Goal: Task Accomplishment & Management: Manage account settings

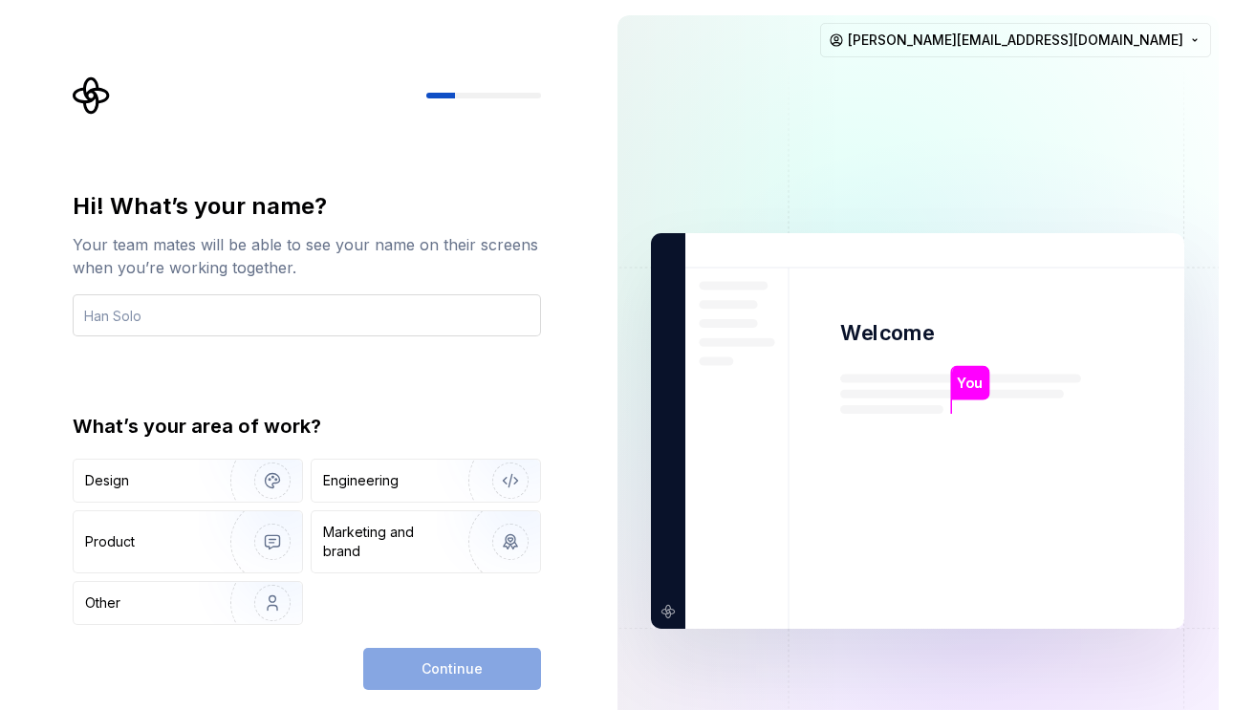
click at [459, 306] on input "text" at bounding box center [307, 315] width 468 height 42
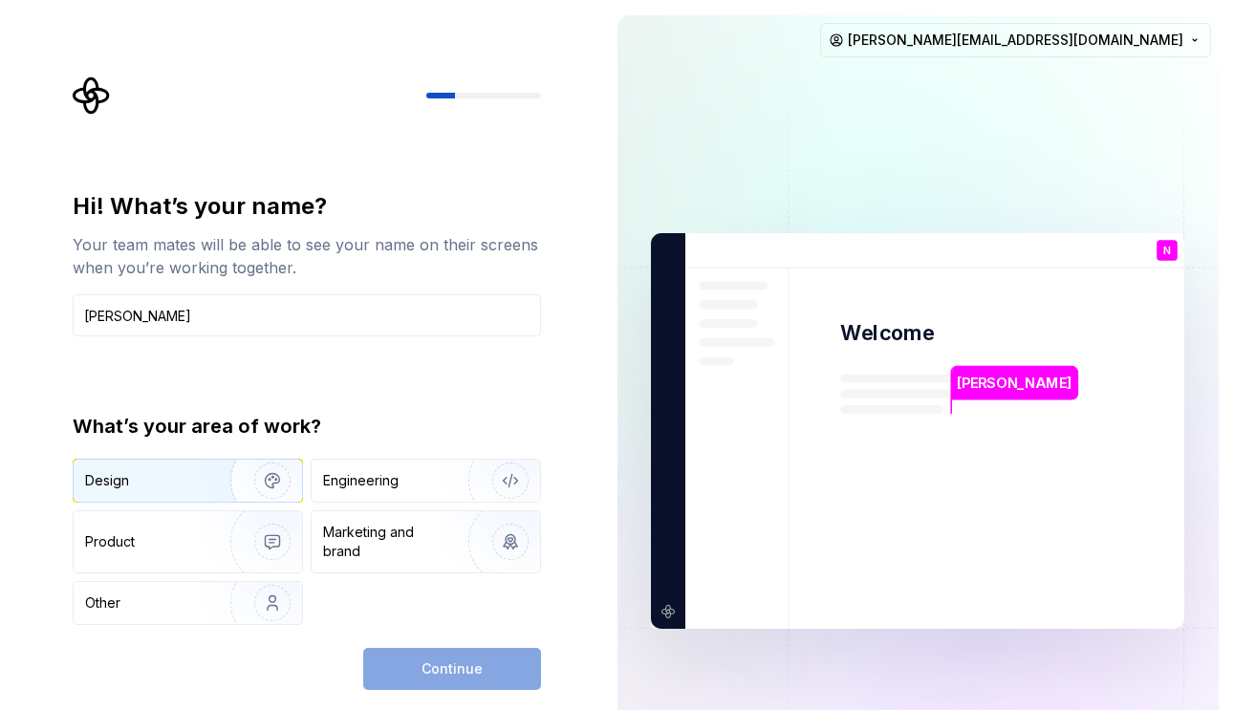
type input "[PERSON_NAME]"
click at [203, 482] on img "button" at bounding box center [260, 481] width 122 height 128
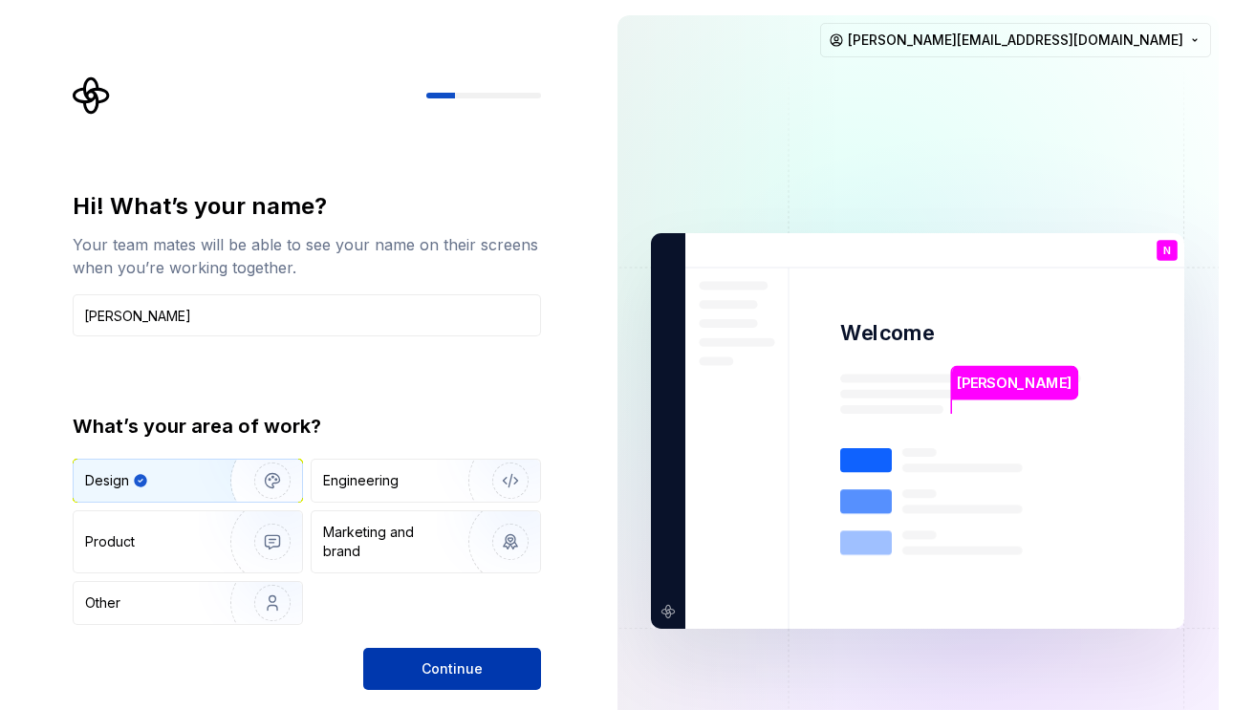
click at [416, 664] on button "Continue" at bounding box center [452, 669] width 178 height 42
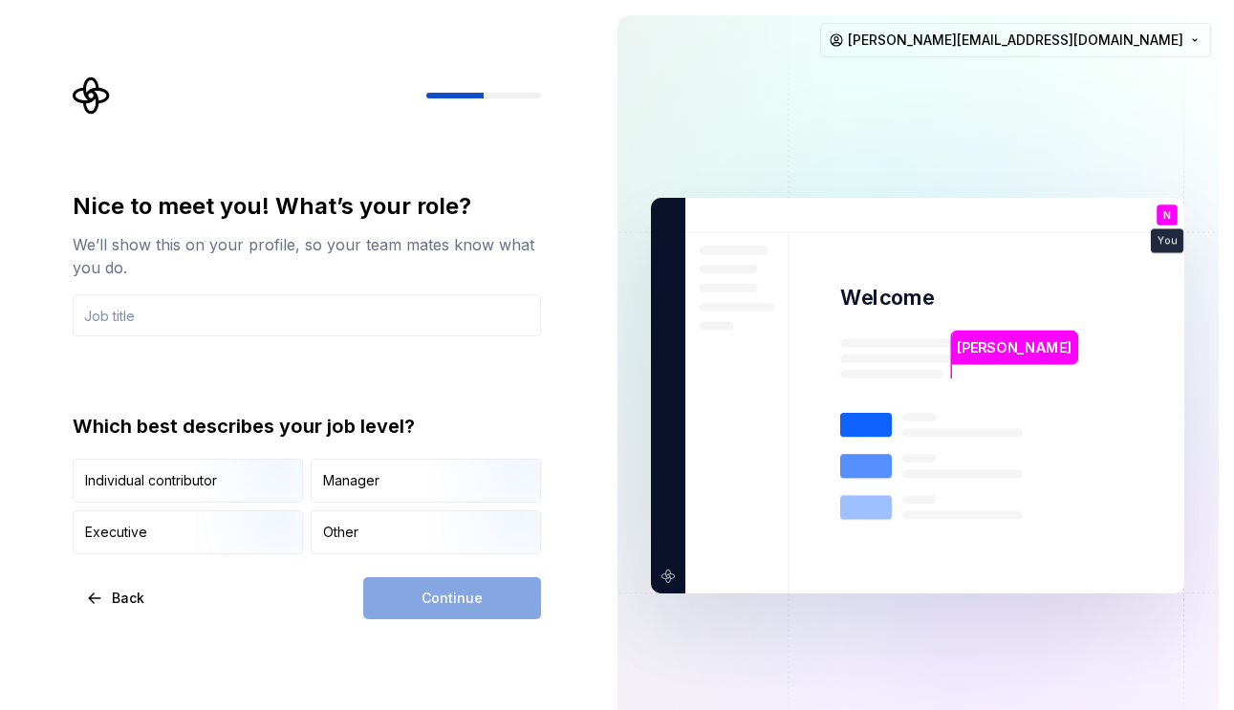
click at [414, 600] on div "Continue" at bounding box center [452, 598] width 178 height 42
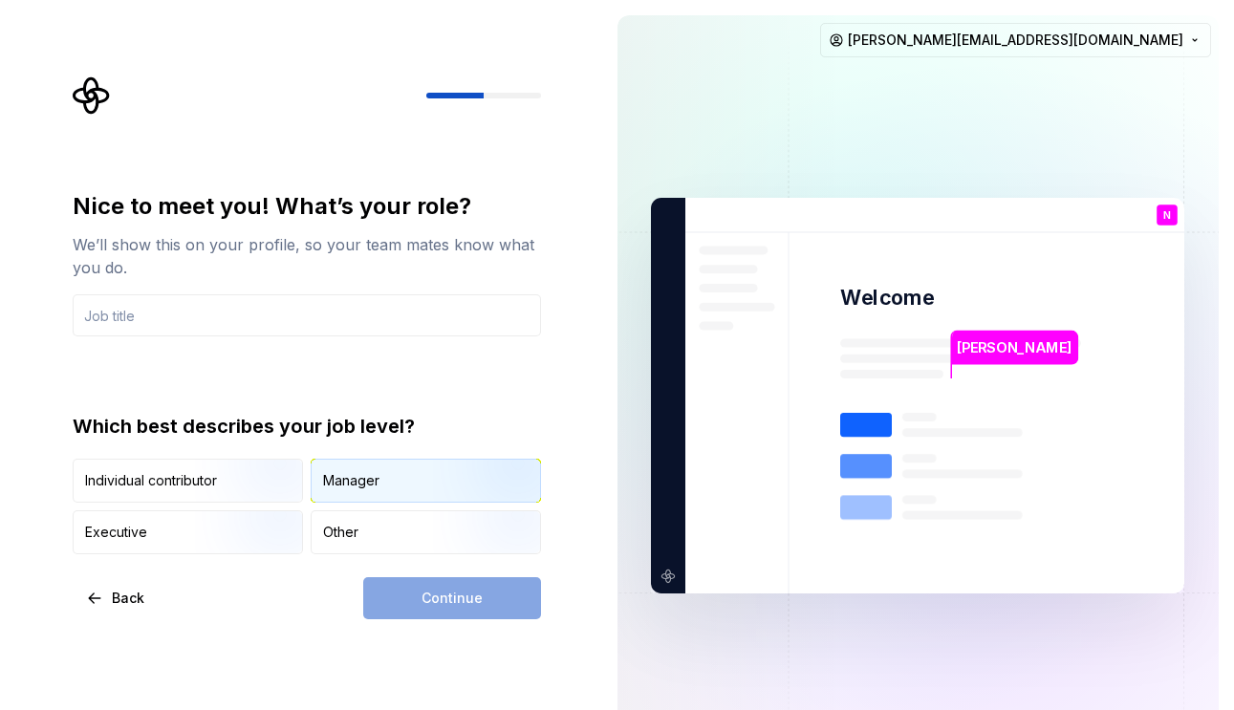
click at [427, 484] on div "Manager" at bounding box center [426, 481] width 228 height 42
click at [428, 308] on input "text" at bounding box center [307, 315] width 468 height 42
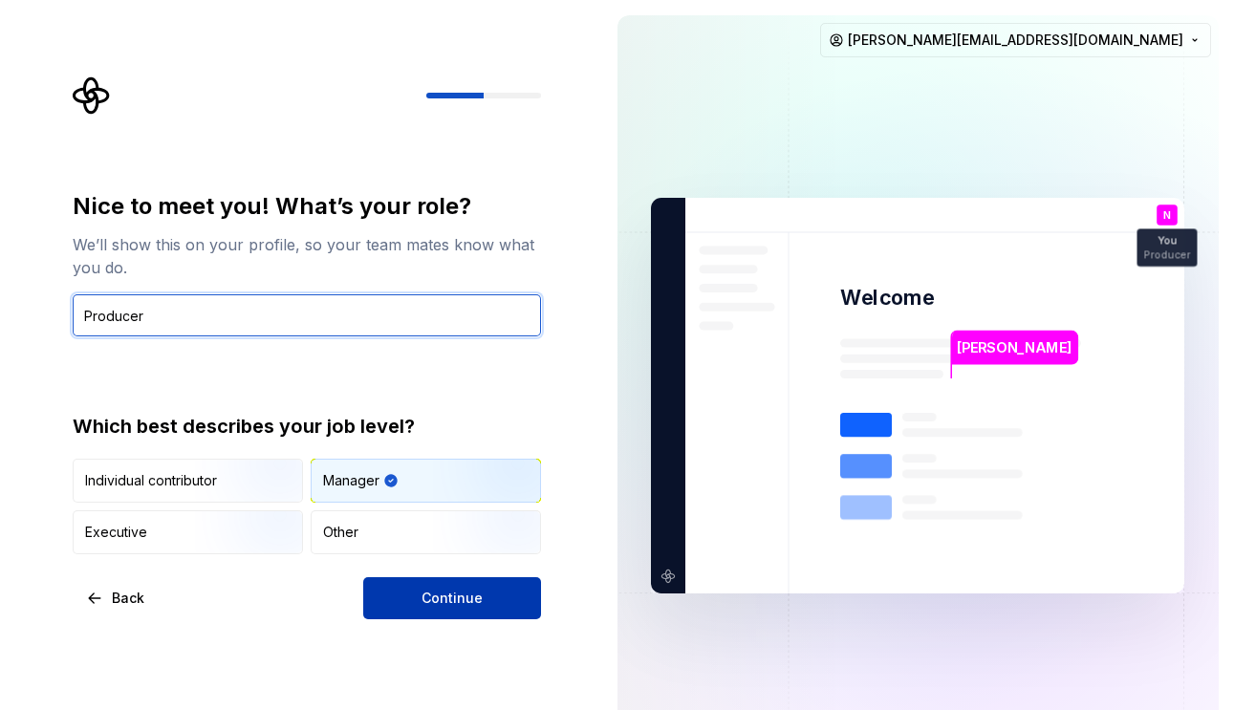
type input "Producer"
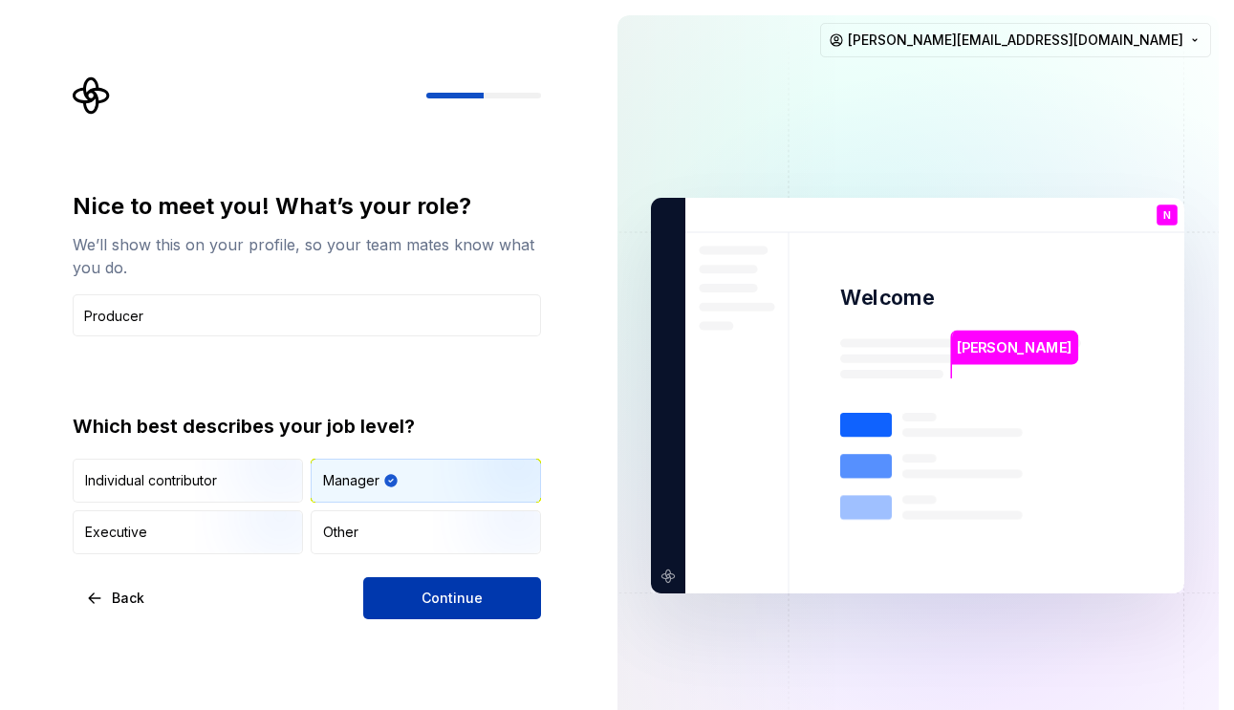
click at [489, 591] on button "Continue" at bounding box center [452, 598] width 178 height 42
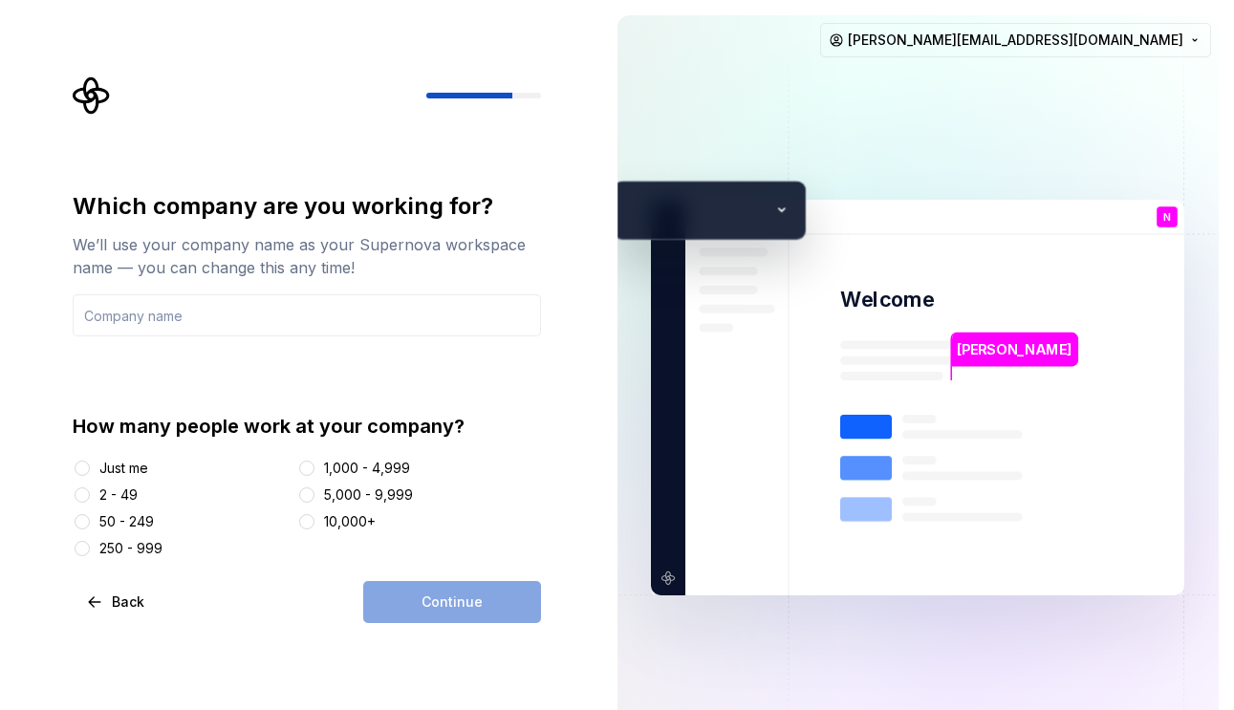
click at [454, 605] on div "Continue" at bounding box center [452, 602] width 178 height 42
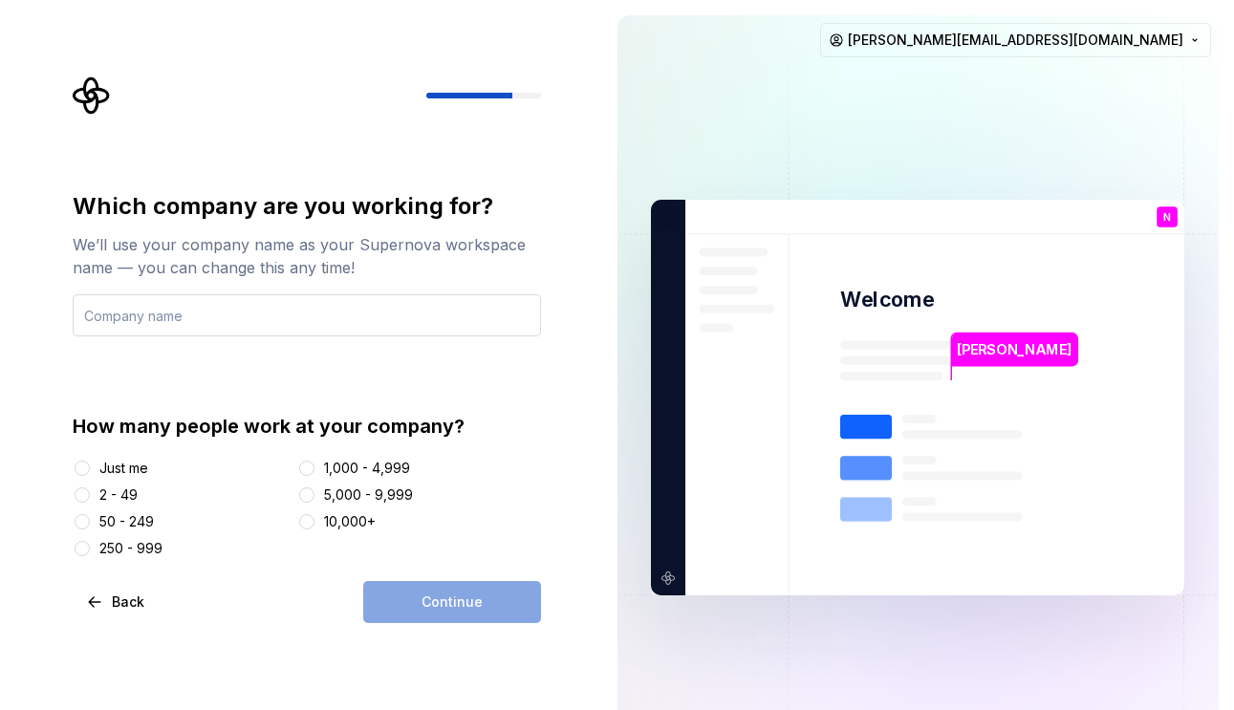
click at [456, 299] on input "text" at bounding box center [307, 315] width 468 height 42
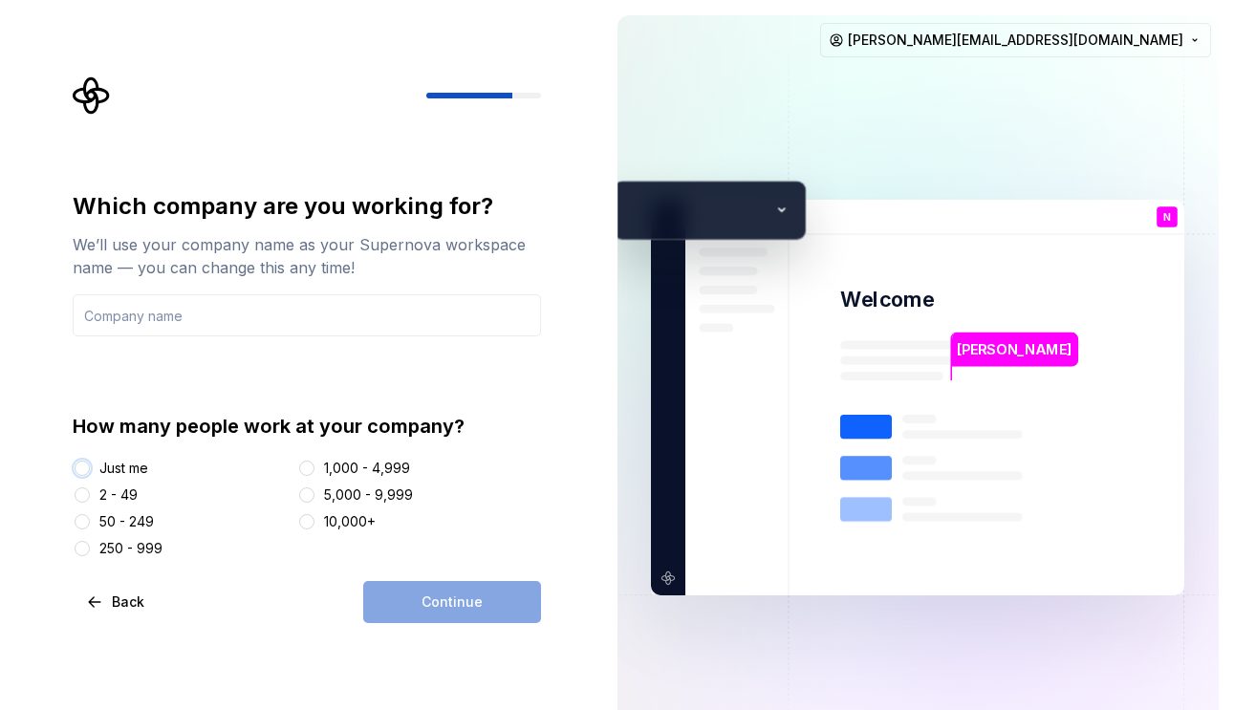
click at [81, 469] on button "Just me" at bounding box center [82, 468] width 15 height 15
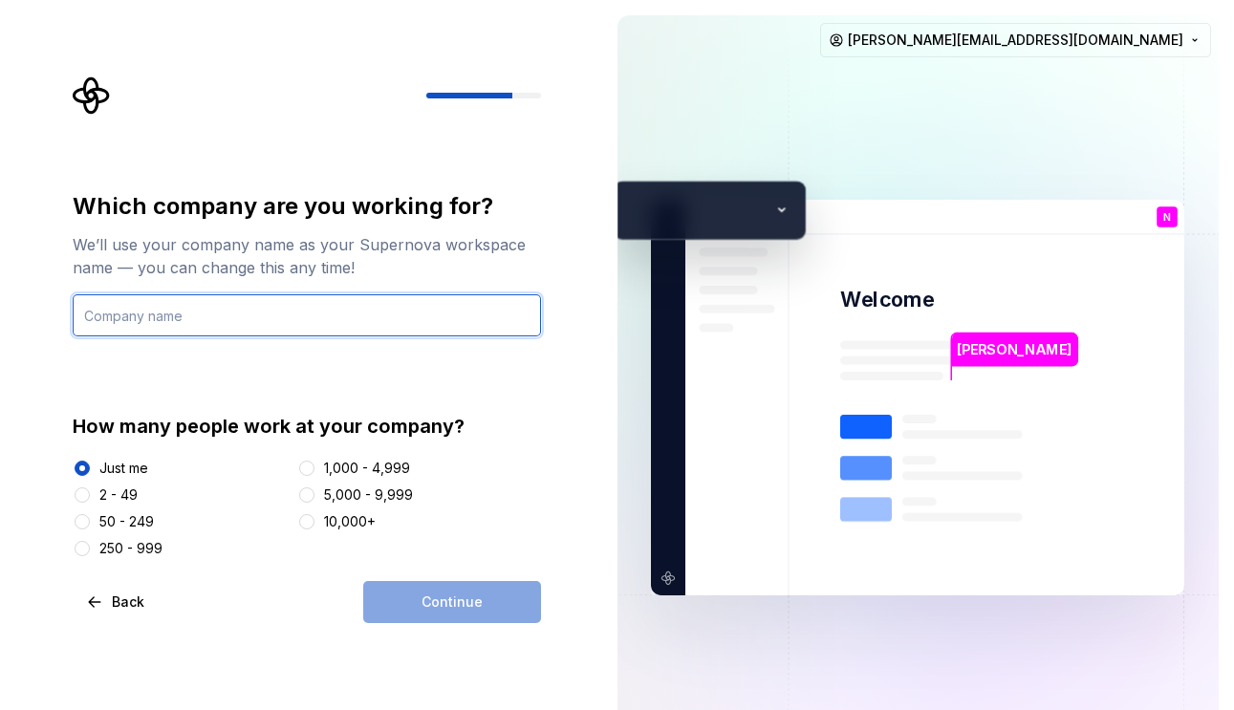
click at [179, 323] on input "text" at bounding box center [307, 315] width 468 height 42
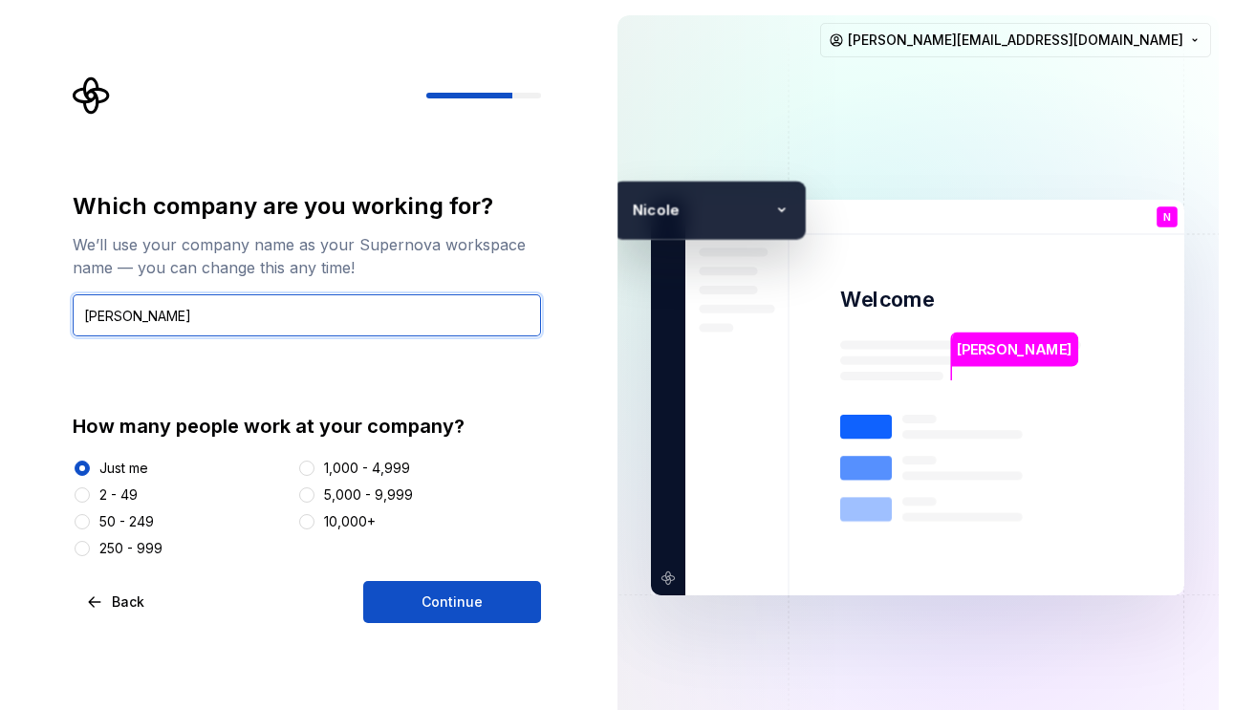
type input "[PERSON_NAME]"
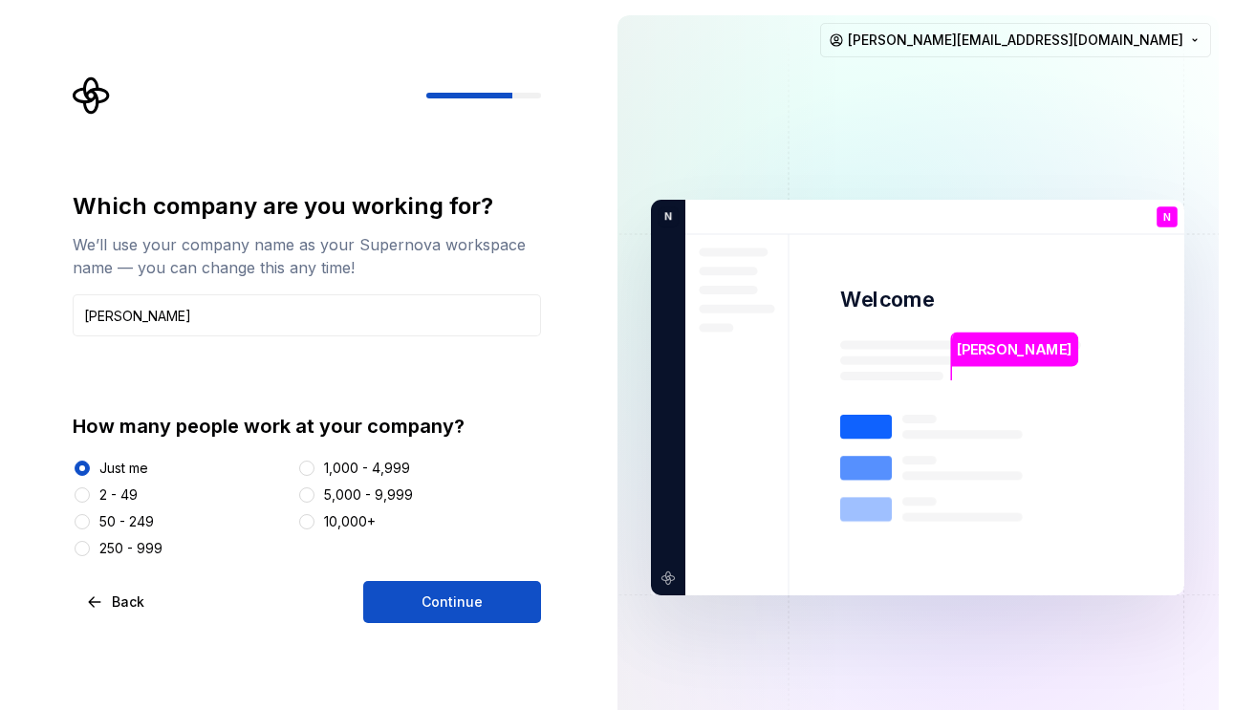
click at [427, 580] on div "Which company are you working for? We’ll use your company name as your Supernov…" at bounding box center [307, 407] width 468 height 432
click at [433, 596] on span "Continue" at bounding box center [452, 602] width 61 height 19
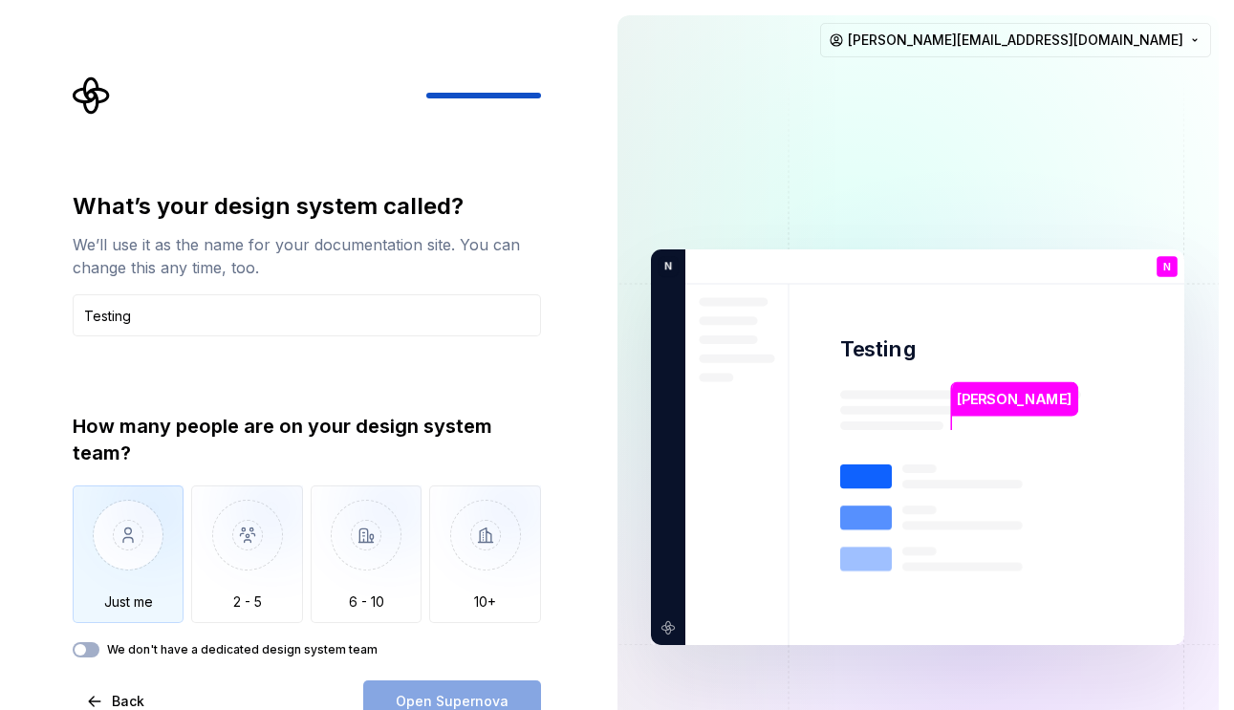
type input "Testing"
click at [159, 551] on img "button" at bounding box center [129, 550] width 112 height 128
click at [95, 651] on button "We don't have a dedicated design system team" at bounding box center [86, 649] width 27 height 15
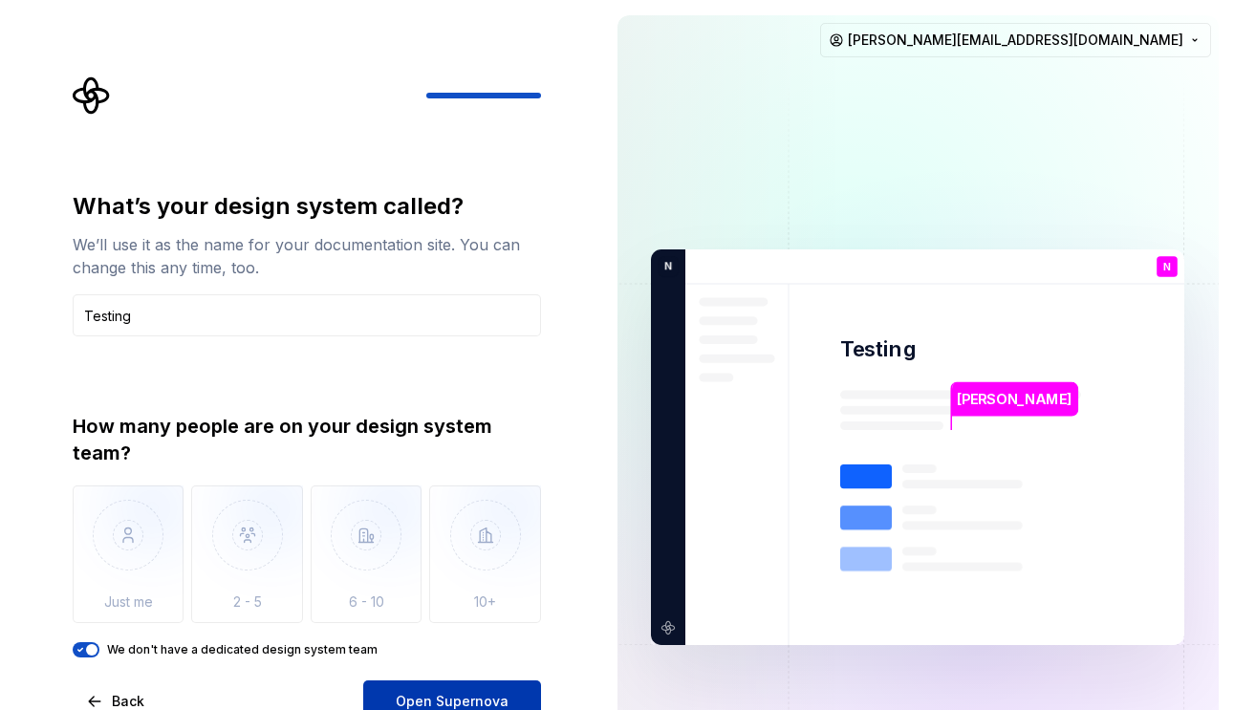
click at [395, 699] on button "Open Supernova" at bounding box center [452, 702] width 178 height 42
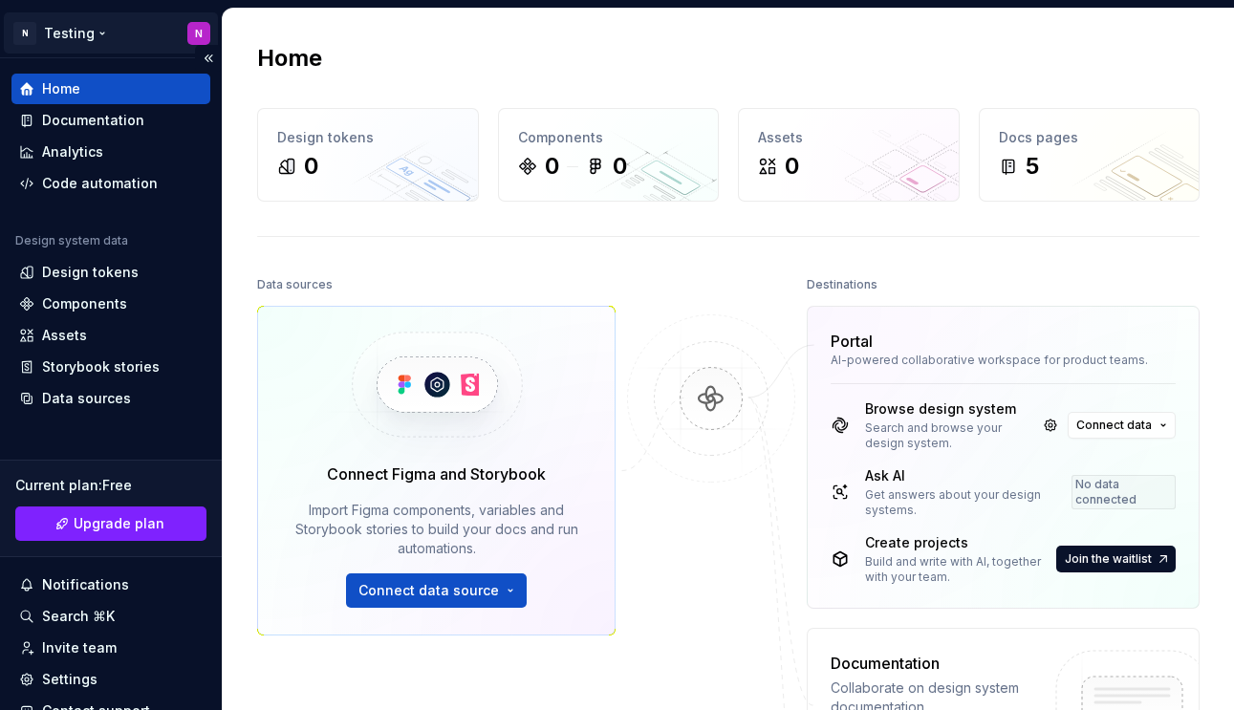
click at [90, 33] on html "N Testing N Home Documentation Analytics Code automation Design system data Des…" at bounding box center [617, 355] width 1234 height 710
click at [90, 34] on html "N Testing N Home Documentation Analytics Code automation Design system data Des…" at bounding box center [617, 355] width 1234 height 710
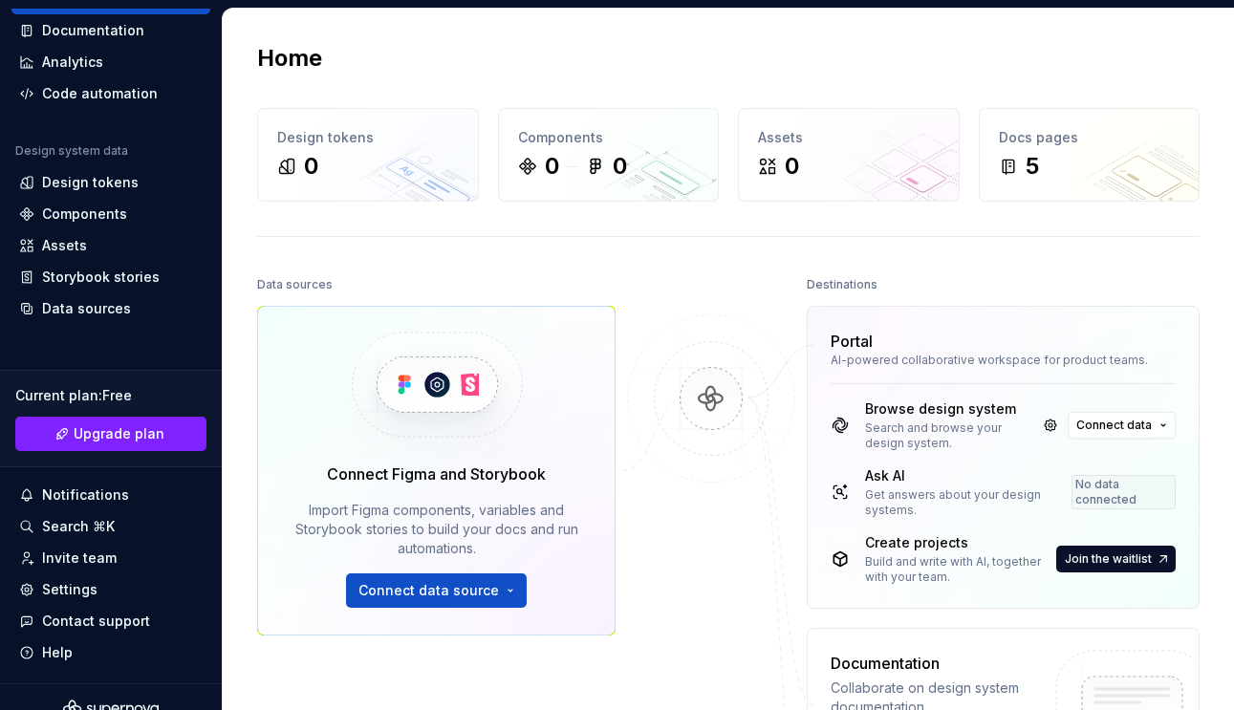
scroll to position [114, 0]
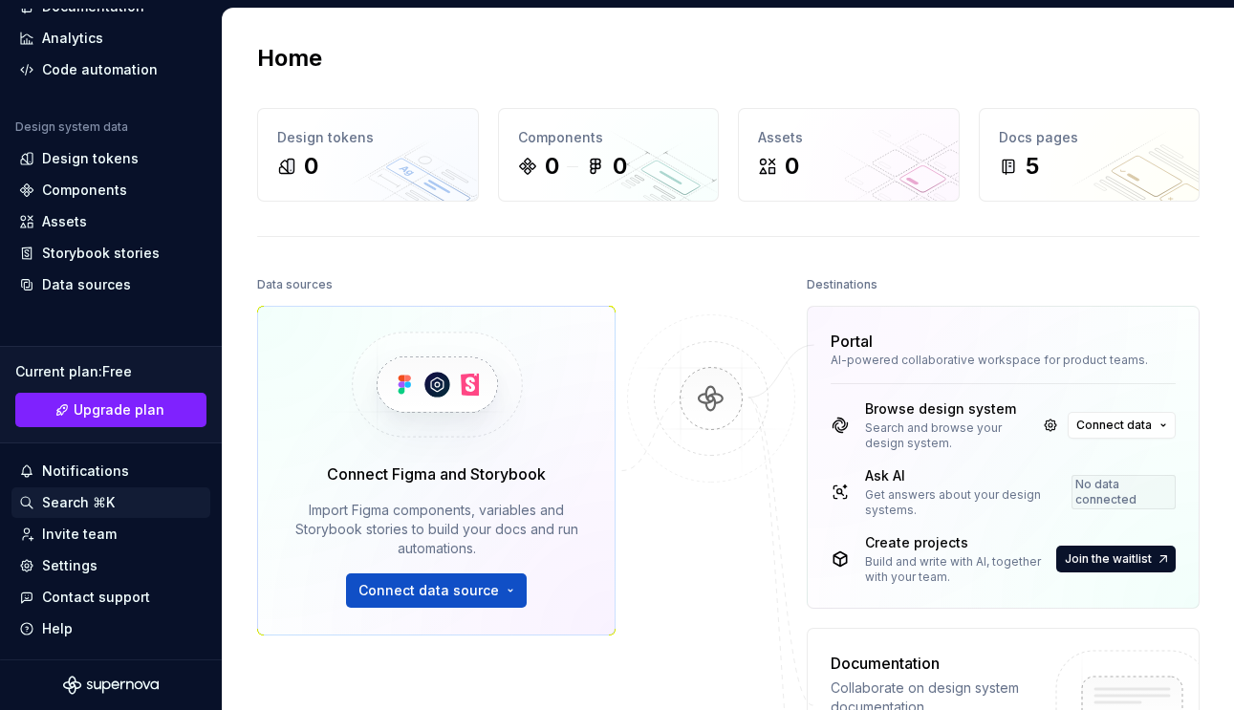
click at [76, 498] on div "Search ⌘K" at bounding box center [78, 502] width 73 height 19
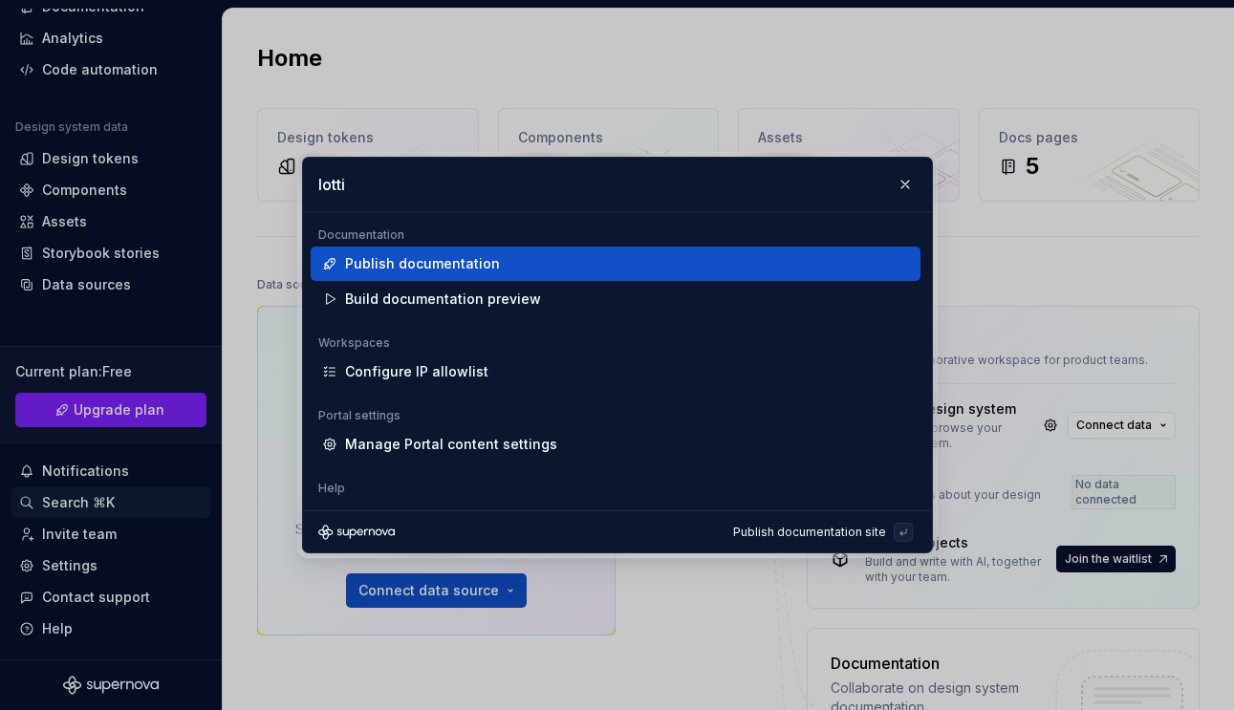
type input "[PERSON_NAME]"
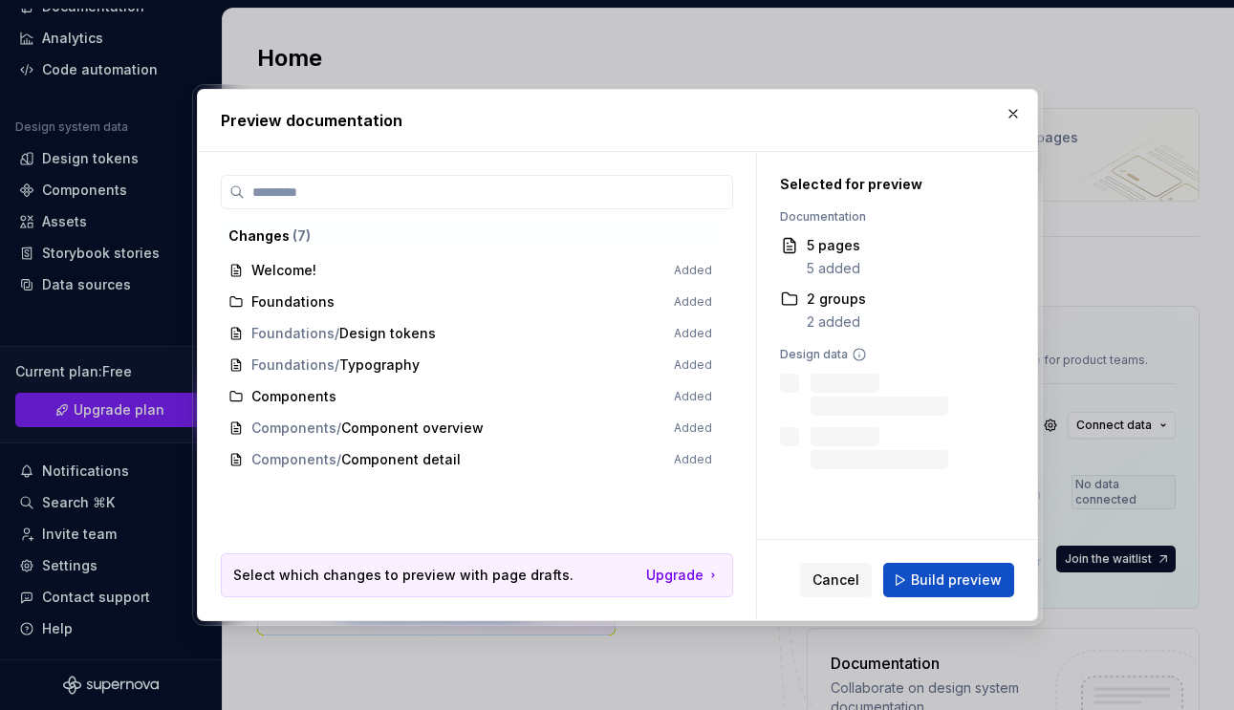
click at [330, 268] on span "Welcome! Added" at bounding box center [470, 271] width 499 height 32
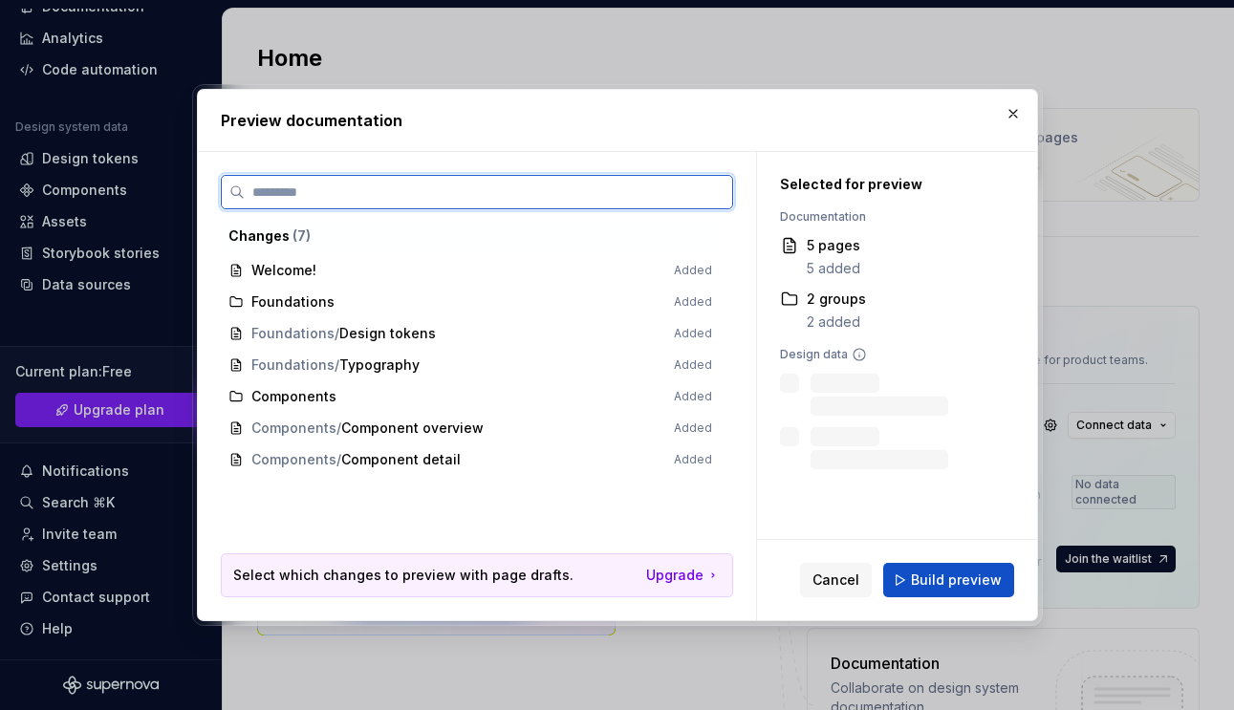
click at [373, 190] on input "search" at bounding box center [489, 192] width 488 height 19
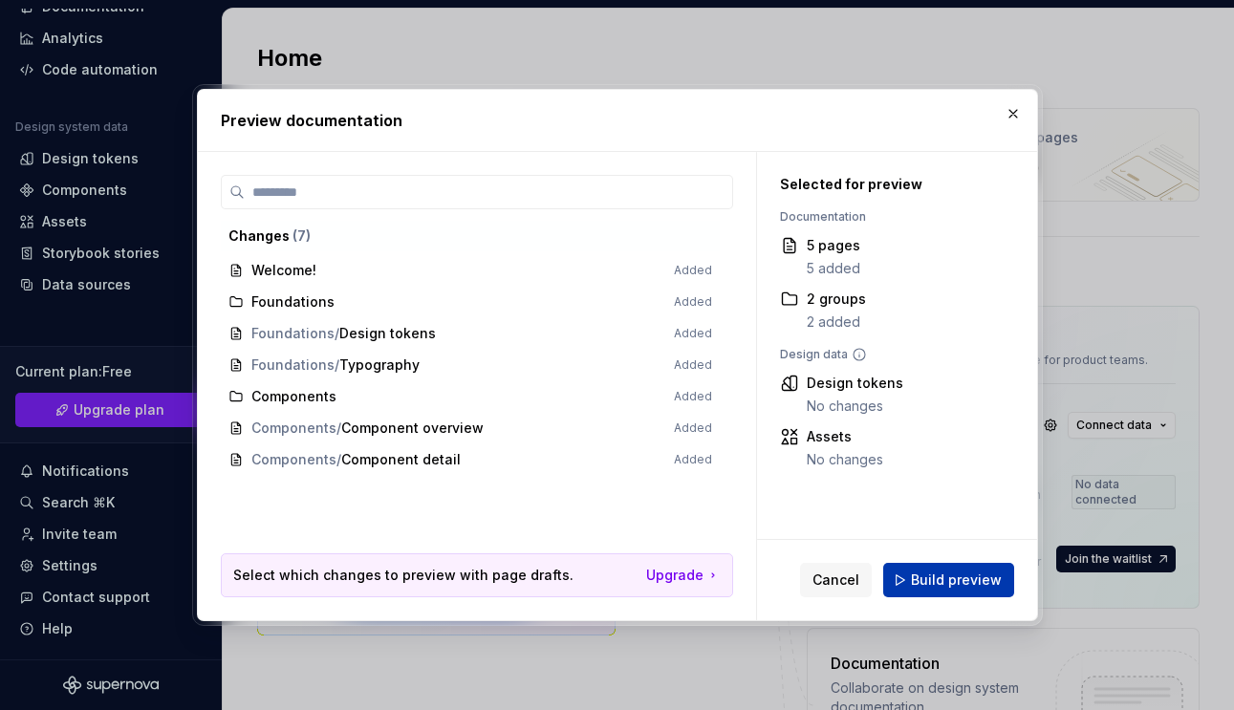
click at [917, 574] on span "Build preview" at bounding box center [956, 580] width 91 height 19
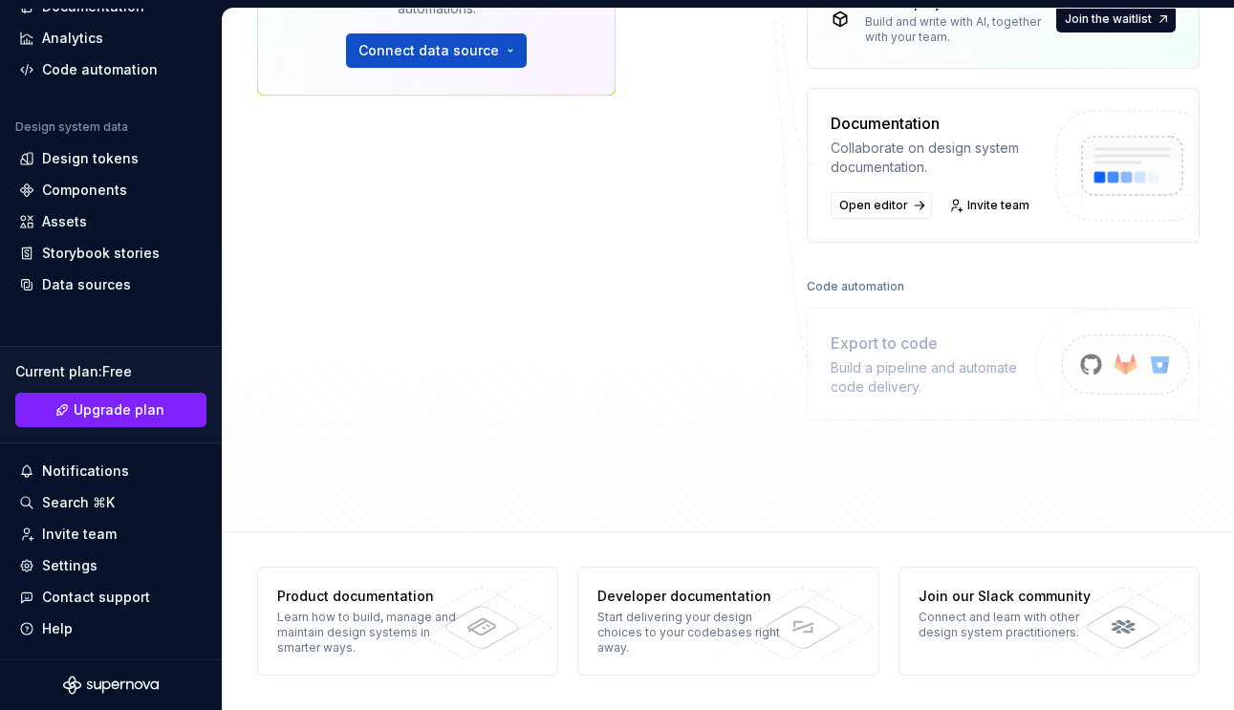
scroll to position [337, 0]
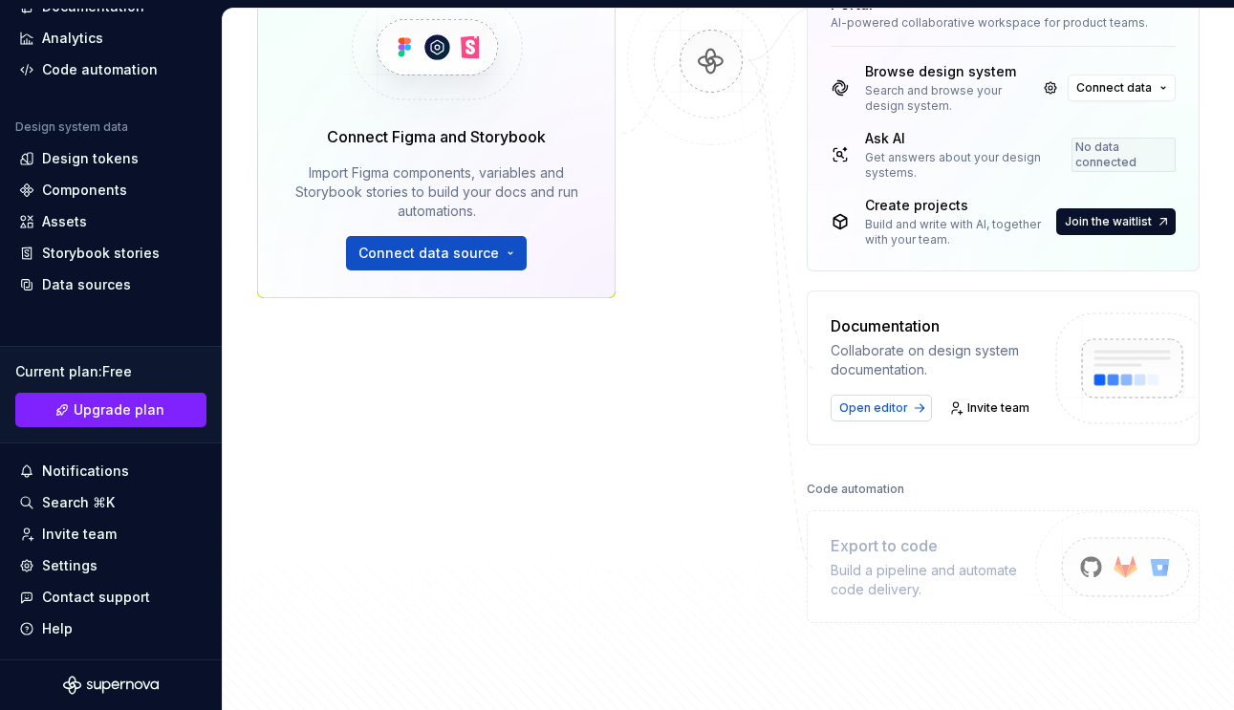
click at [905, 407] on span "Open editor" at bounding box center [873, 408] width 69 height 15
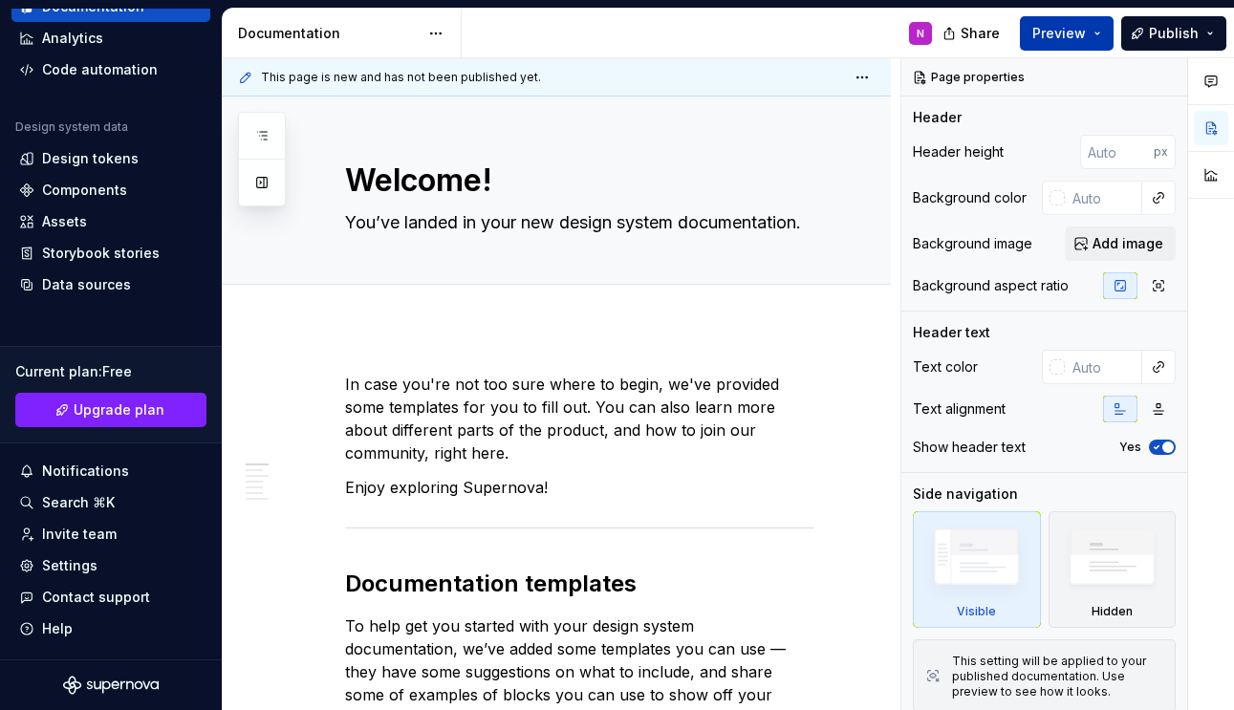
click at [1094, 30] on button "Preview" at bounding box center [1067, 33] width 94 height 34
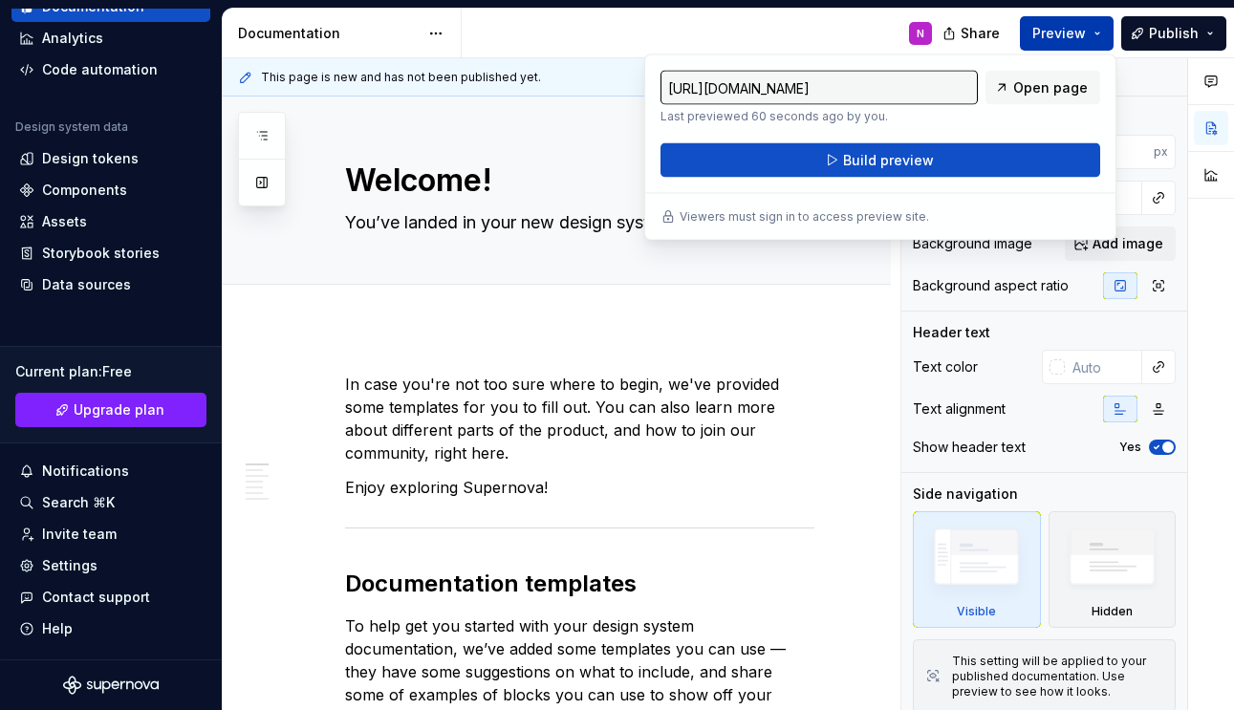
click at [1094, 30] on button "Preview" at bounding box center [1067, 33] width 94 height 34
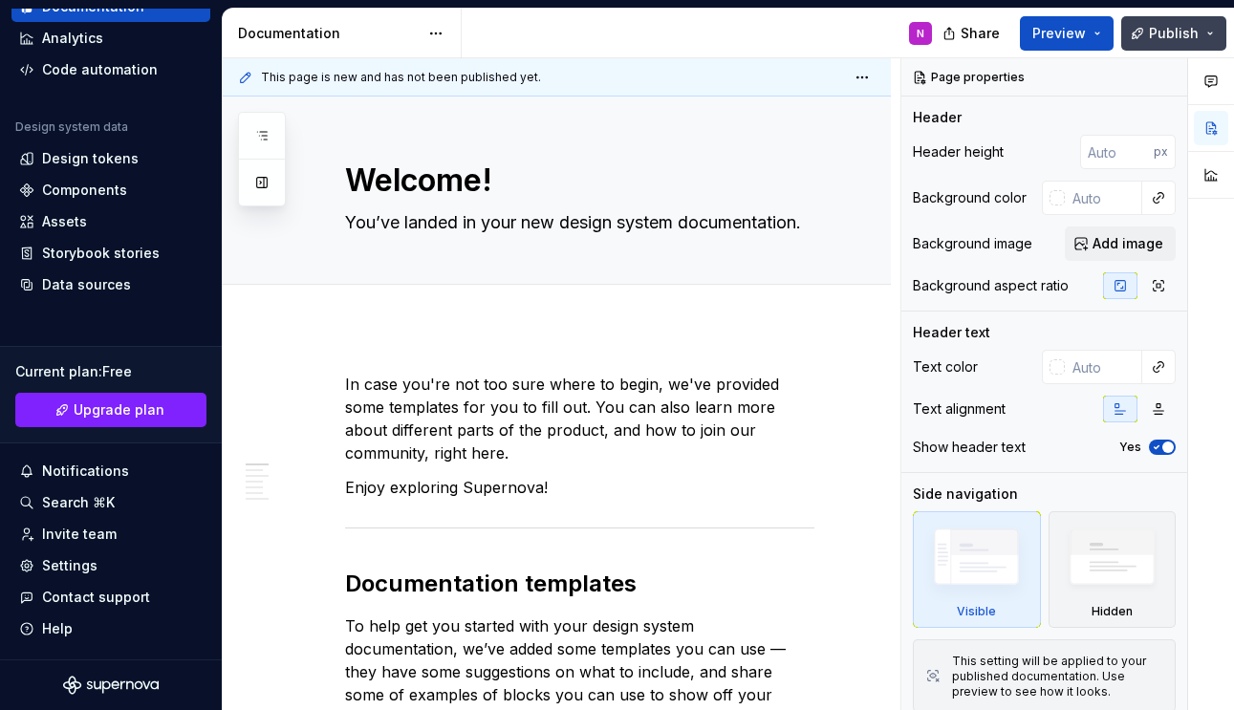
click at [1185, 33] on span "Publish" at bounding box center [1174, 33] width 50 height 19
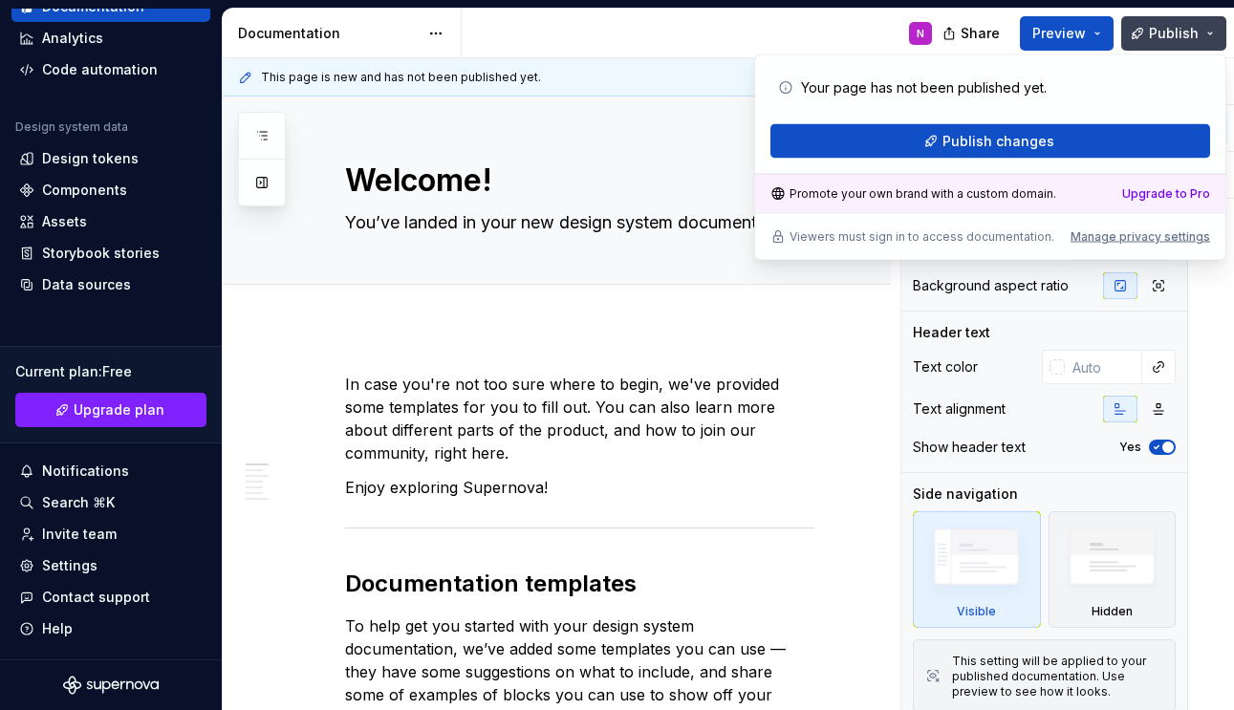
click at [1185, 33] on span "Publish" at bounding box center [1174, 33] width 50 height 19
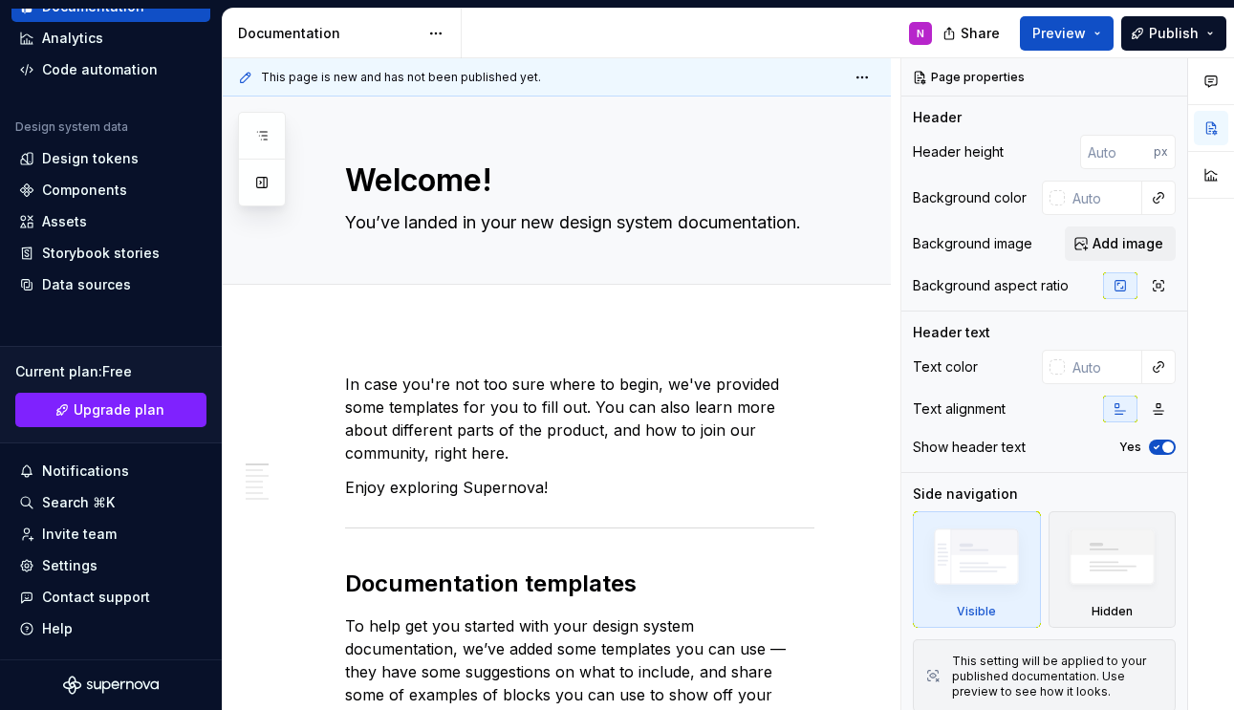
type textarea "*"
click at [78, 557] on div "Settings" at bounding box center [69, 565] width 55 height 19
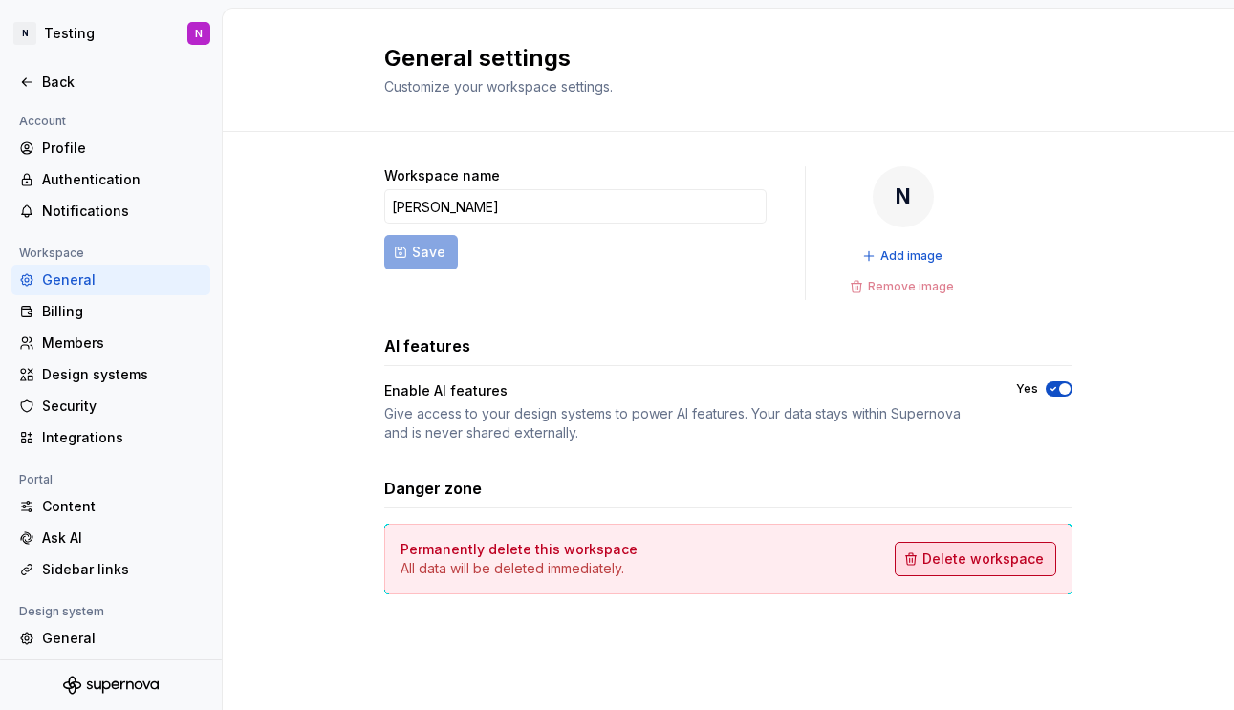
click at [939, 566] on span "Delete workspace" at bounding box center [982, 559] width 121 height 19
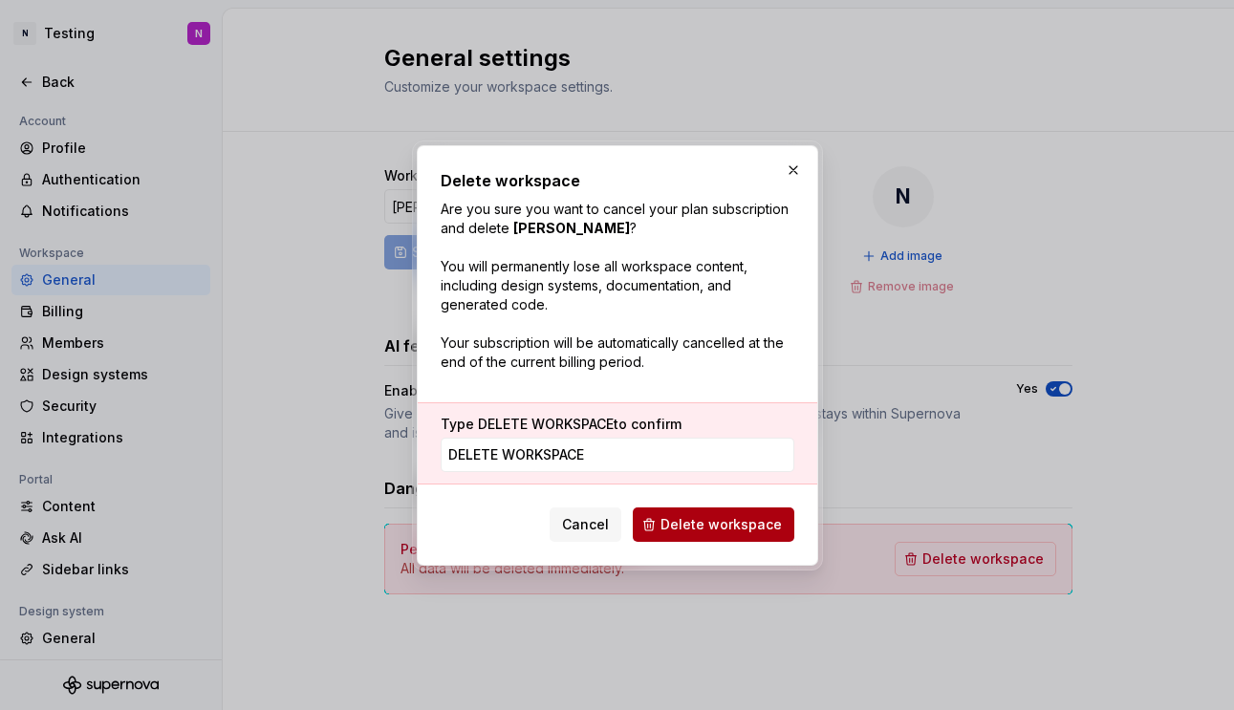
type input "DELETE WORKSPACE"
click at [731, 530] on span "Delete workspace" at bounding box center [721, 524] width 121 height 19
